Goal: Information Seeking & Learning: Learn about a topic

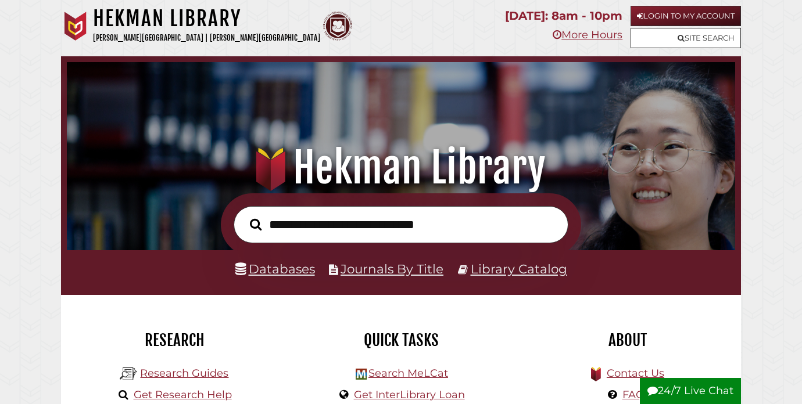
scroll to position [221, 662]
click at [258, 270] on link "Databases" at bounding box center [275, 268] width 80 height 15
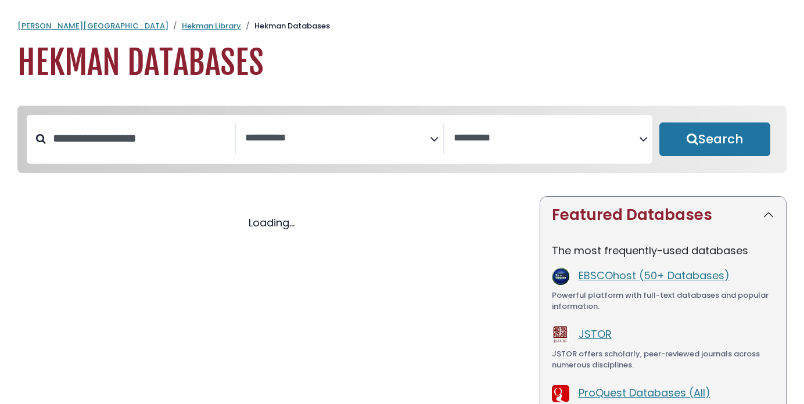
select select "Database Subject Filter"
select select "Database Vendors Filter"
select select "Database Subject Filter"
select select "Database Vendors Filter"
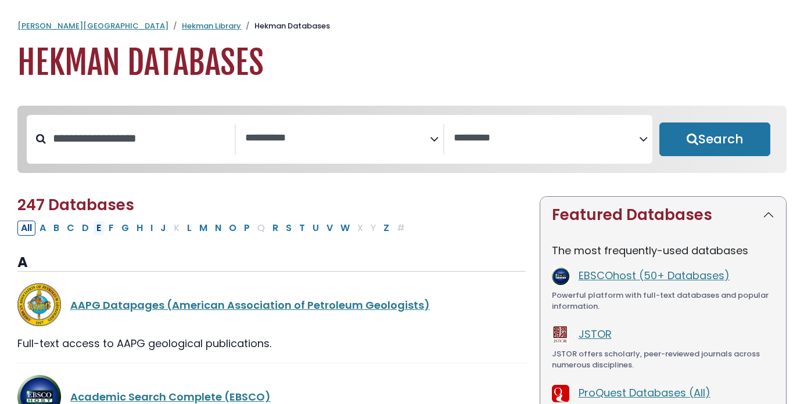
click at [100, 231] on button "E" at bounding box center [99, 228] width 12 height 15
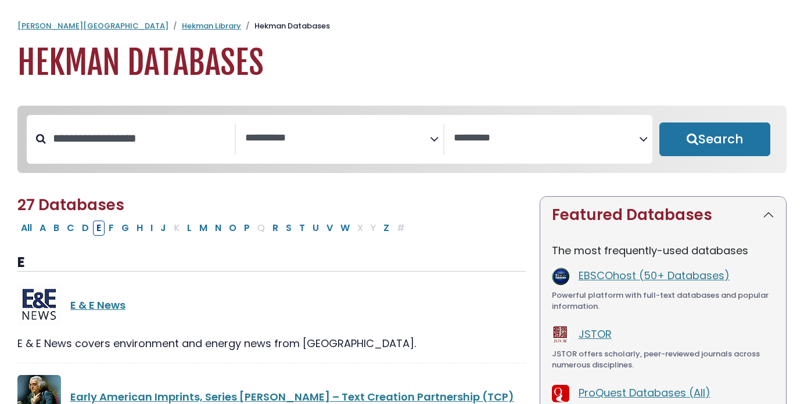
select select "Database Subject Filter"
select select "Database Vendors Filter"
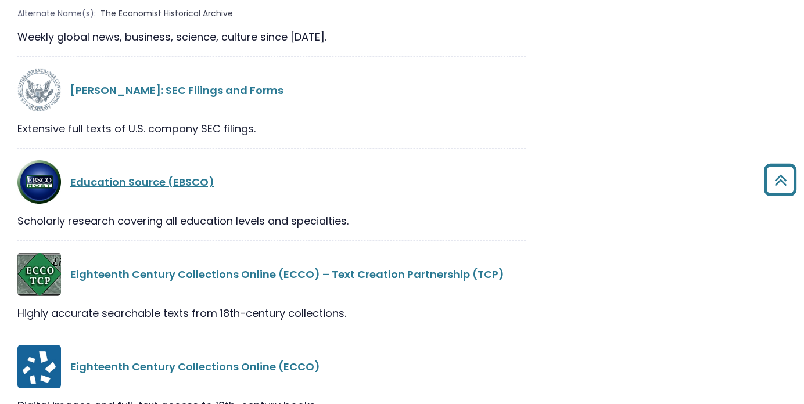
scroll to position [1816, 0]
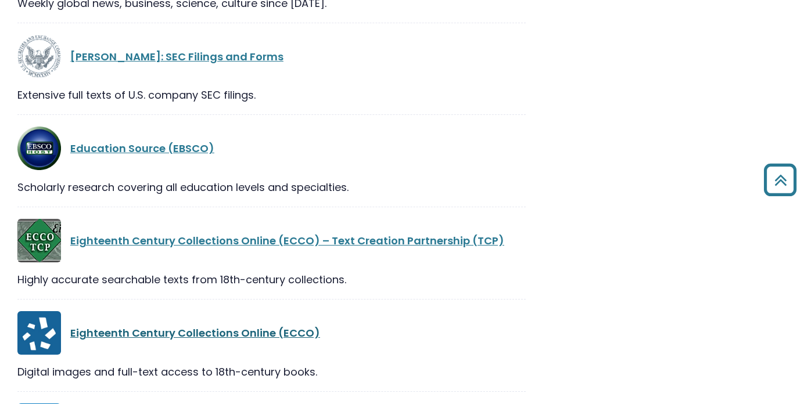
click at [214, 326] on link "Eighteenth Century Collections Online (ECCO)" at bounding box center [195, 333] width 250 height 15
